Goal: Find specific page/section: Find specific page/section

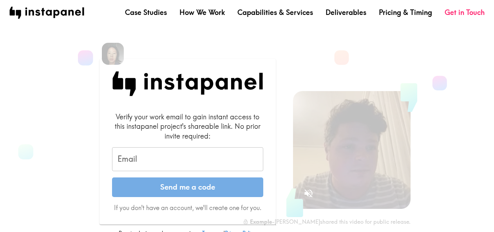
click at [132, 161] on input "Email" at bounding box center [187, 159] width 151 height 24
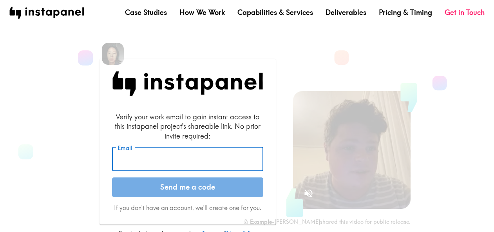
type input "[EMAIL_ADDRESS][DOMAIN_NAME]"
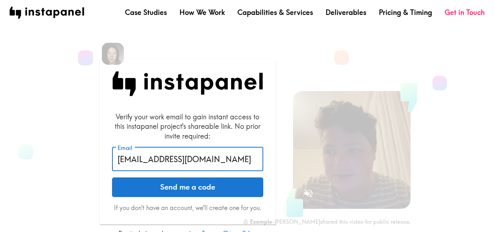
click at [183, 190] on button "Send me a code" at bounding box center [187, 187] width 151 height 20
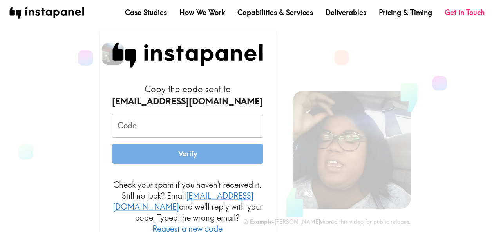
click at [187, 134] on input "Code" at bounding box center [187, 126] width 151 height 24
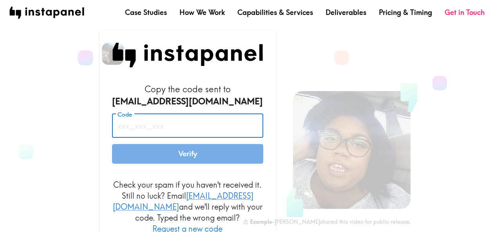
paste input "Gah_Gut_iT2"
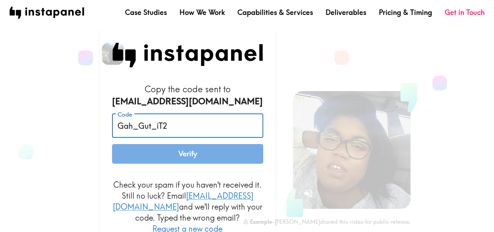
type input "Gah_Gut_iT2"
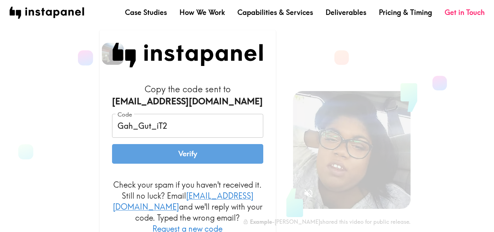
click at [192, 160] on button "Verify" at bounding box center [187, 154] width 151 height 20
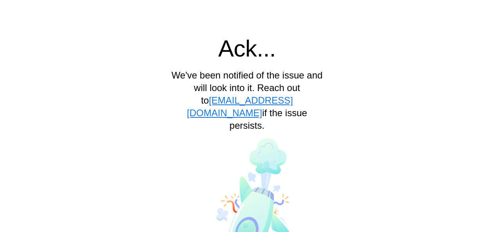
click at [434, 46] on div "Ack... We've been notified of the issue and will look into it. Reach out to [EM…" at bounding box center [247, 139] width 488 height 272
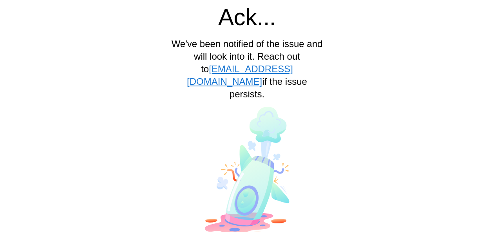
scroll to position [34, 0]
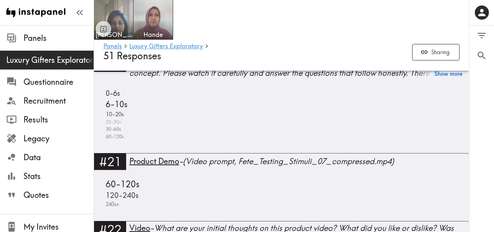
scroll to position [2697, 0]
